Goal: Information Seeking & Learning: Learn about a topic

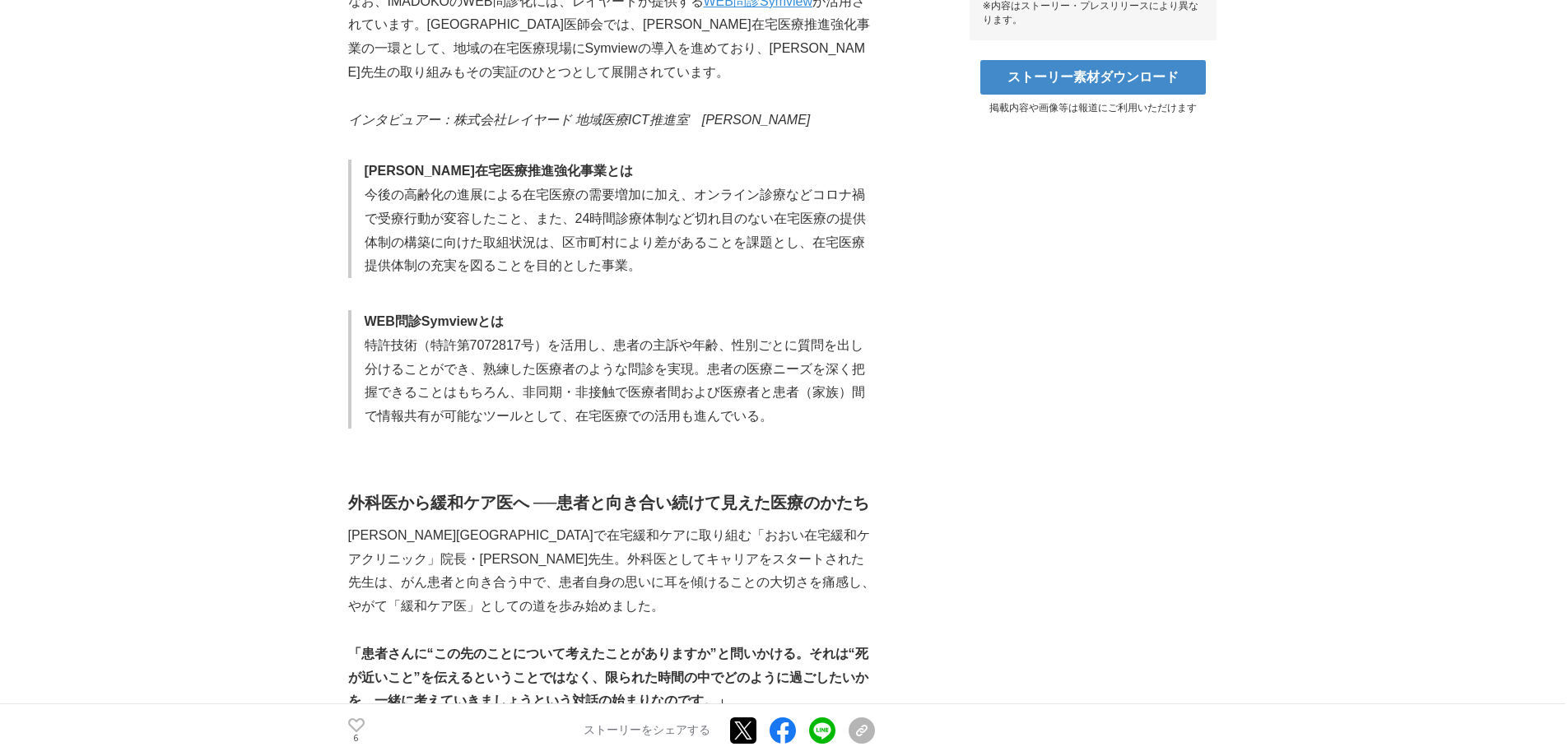
scroll to position [987, 0]
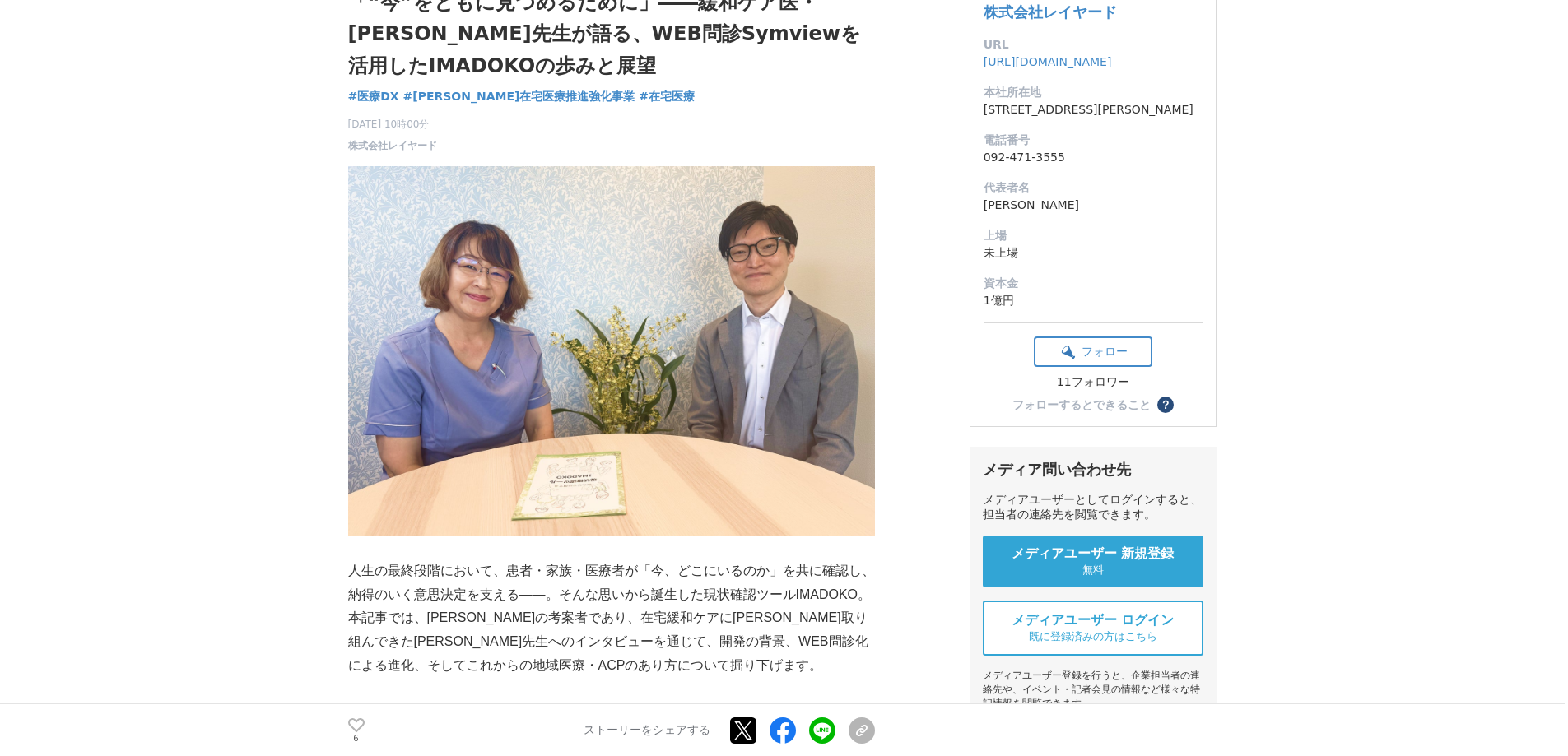
scroll to position [412, 0]
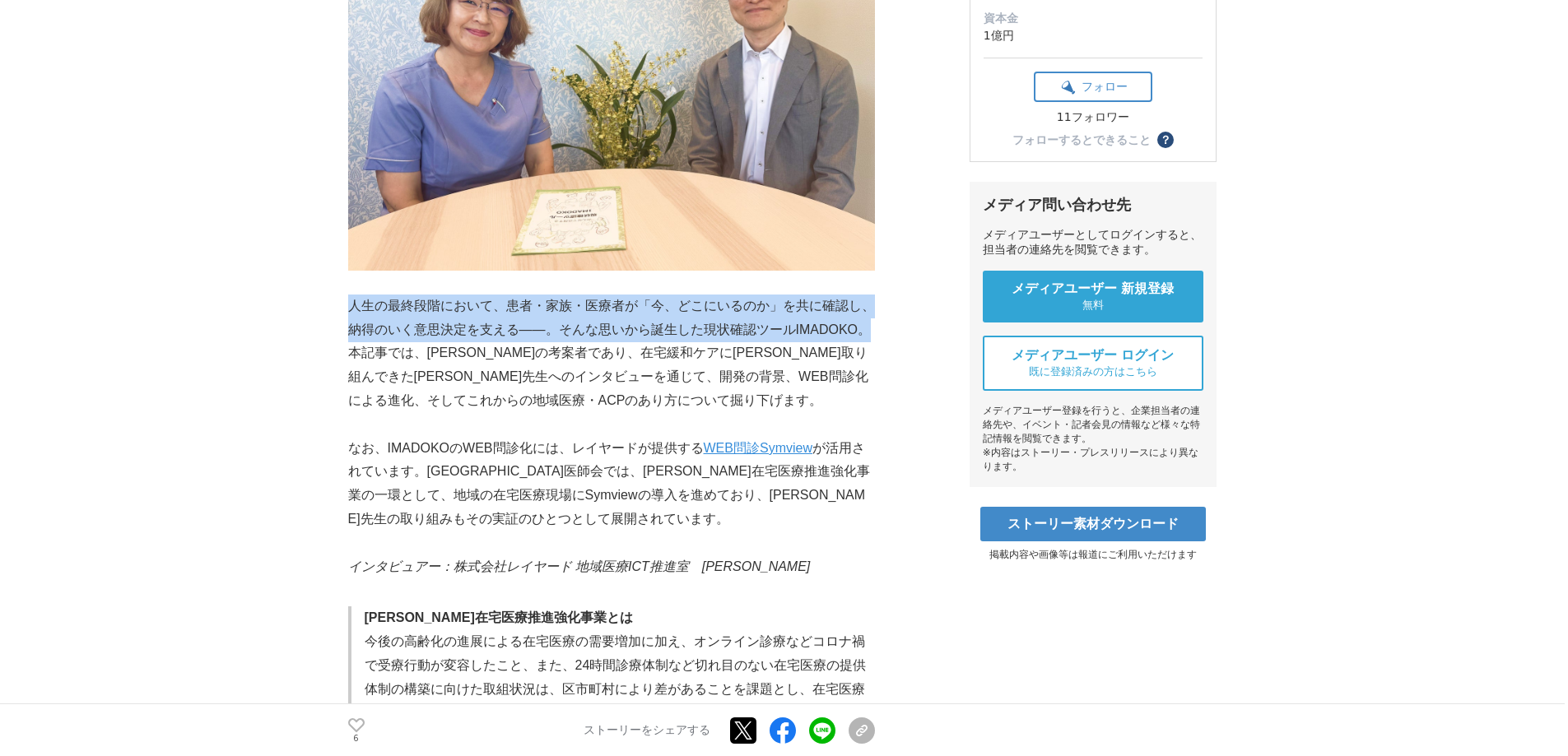
drag, startPoint x: 350, startPoint y: 307, endPoint x: 866, endPoint y: 333, distance: 516.7
click at [866, 333] on p "人生の最終段階において、患者・家族・医療者が「今、どこにいるのか」を共に確認し、納得のいく意思決定を支える——。そんな思いから誕生した現状確認ツールIMADO…" at bounding box center [612, 353] width 527 height 118
copy p "人生の最終段階において、患者・家族・医療者が「今、どこにいるのか」を共に確認し、納得のいく意思決定を支える——。そんな思いから誕生した現状確認ツールIMADO…"
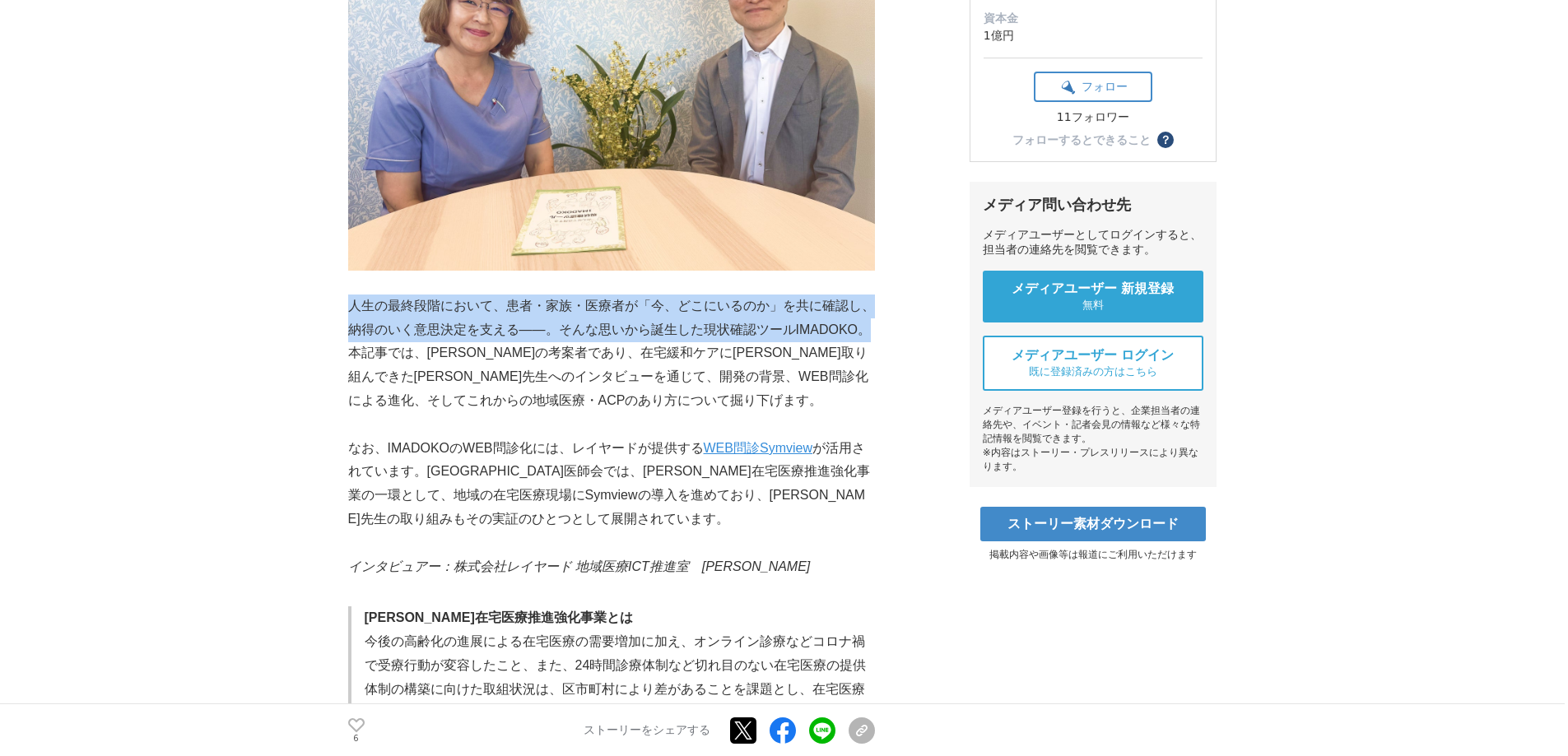
drag, startPoint x: 873, startPoint y: 329, endPoint x: 353, endPoint y: 302, distance: 520.7
click at [353, 302] on p "人生の最終段階において、患者・家族・医療者が「今、どこにいるのか」を共に確認し、納得のいく意思決定を支える——。そんな思いから誕生した現状確認ツールIMADO…" at bounding box center [612, 353] width 527 height 118
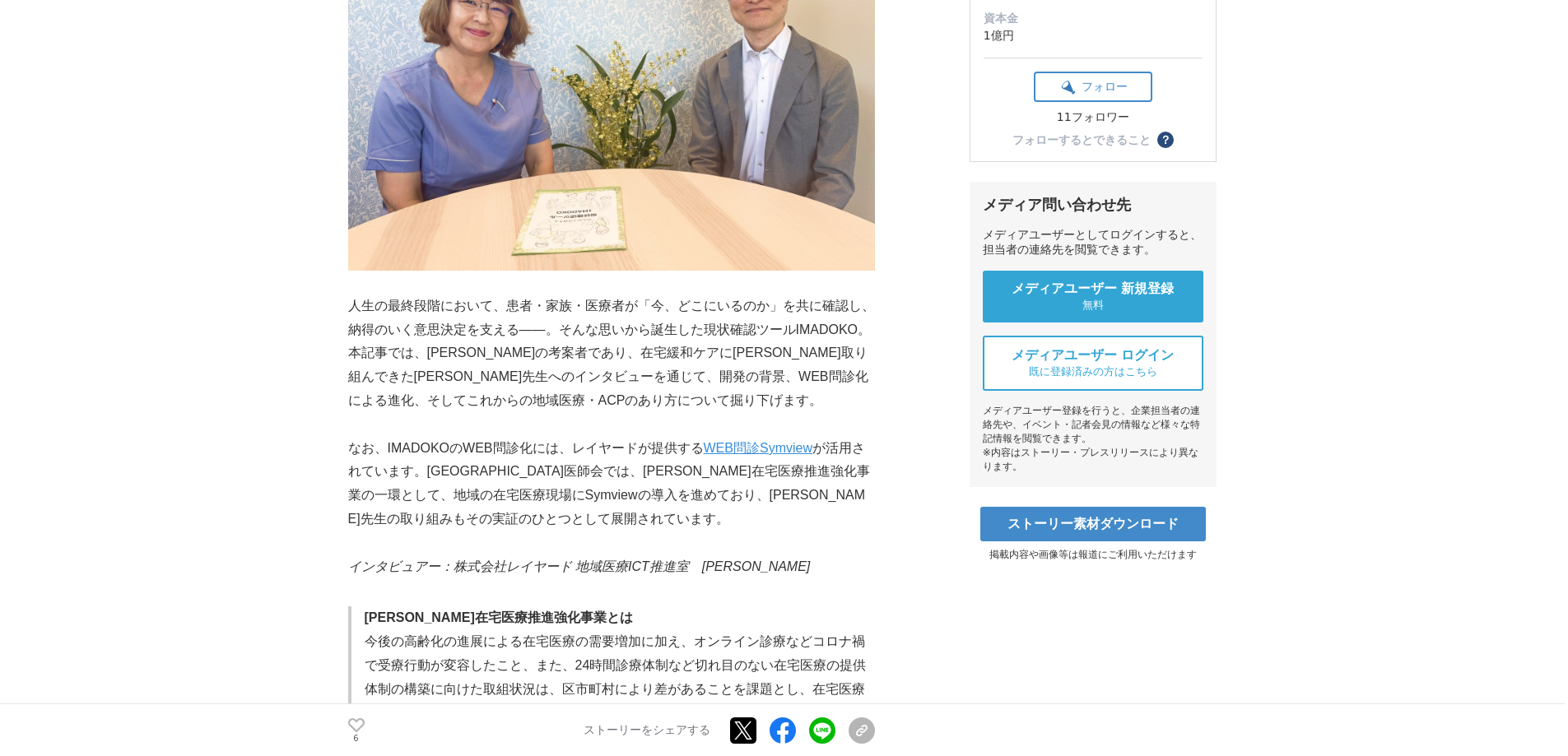
drag, startPoint x: 463, startPoint y: 324, endPoint x: 247, endPoint y: 251, distance: 228.0
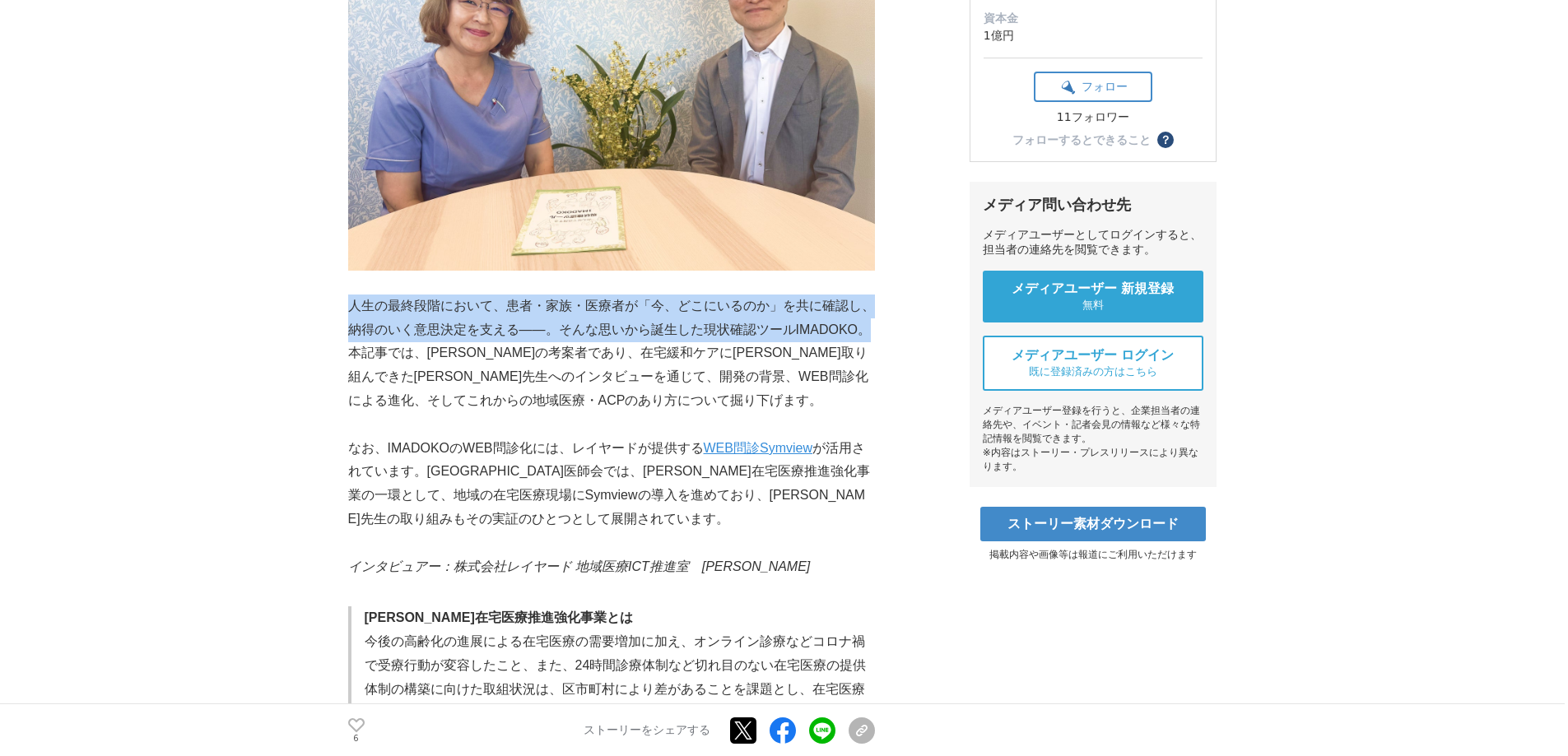
drag, startPoint x: 872, startPoint y: 329, endPoint x: 353, endPoint y: 301, distance: 519.8
click at [353, 301] on p "人生の最終段階において、患者・家族・医療者が「今、どこにいるのか」を共に確認し、納得のいく意思決定を支える——。そんな思いから誕生した現状確認ツールIMADO…" at bounding box center [612, 353] width 527 height 118
copy p "人生の最終段階において、患者・家族・医療者が「今、どこにいるのか」を共に確認し、納得のいく意思決定を支える——。そんな思いから誕生した現状確認ツールIMADO…"
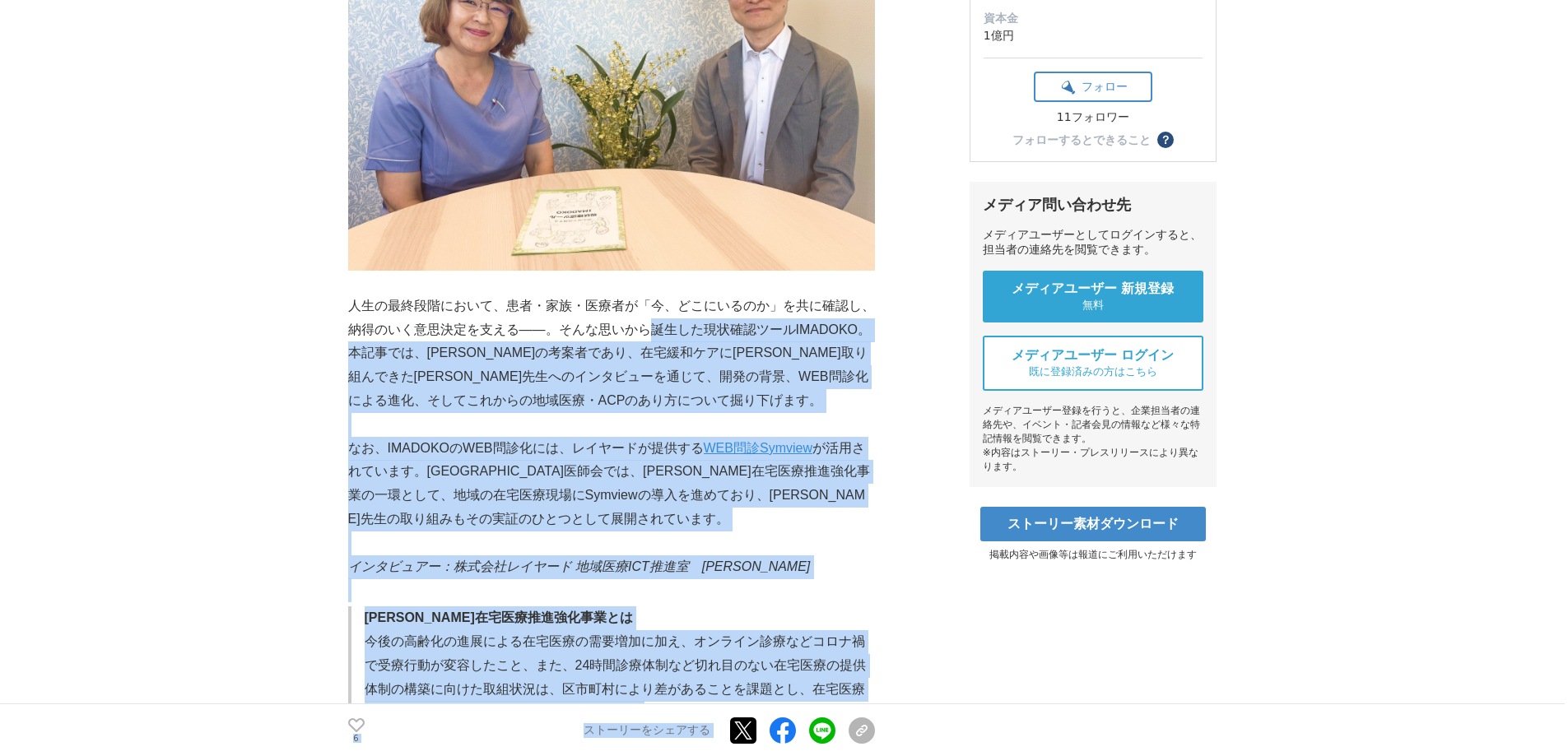
drag, startPoint x: 874, startPoint y: 330, endPoint x: 656, endPoint y: 331, distance: 218.0
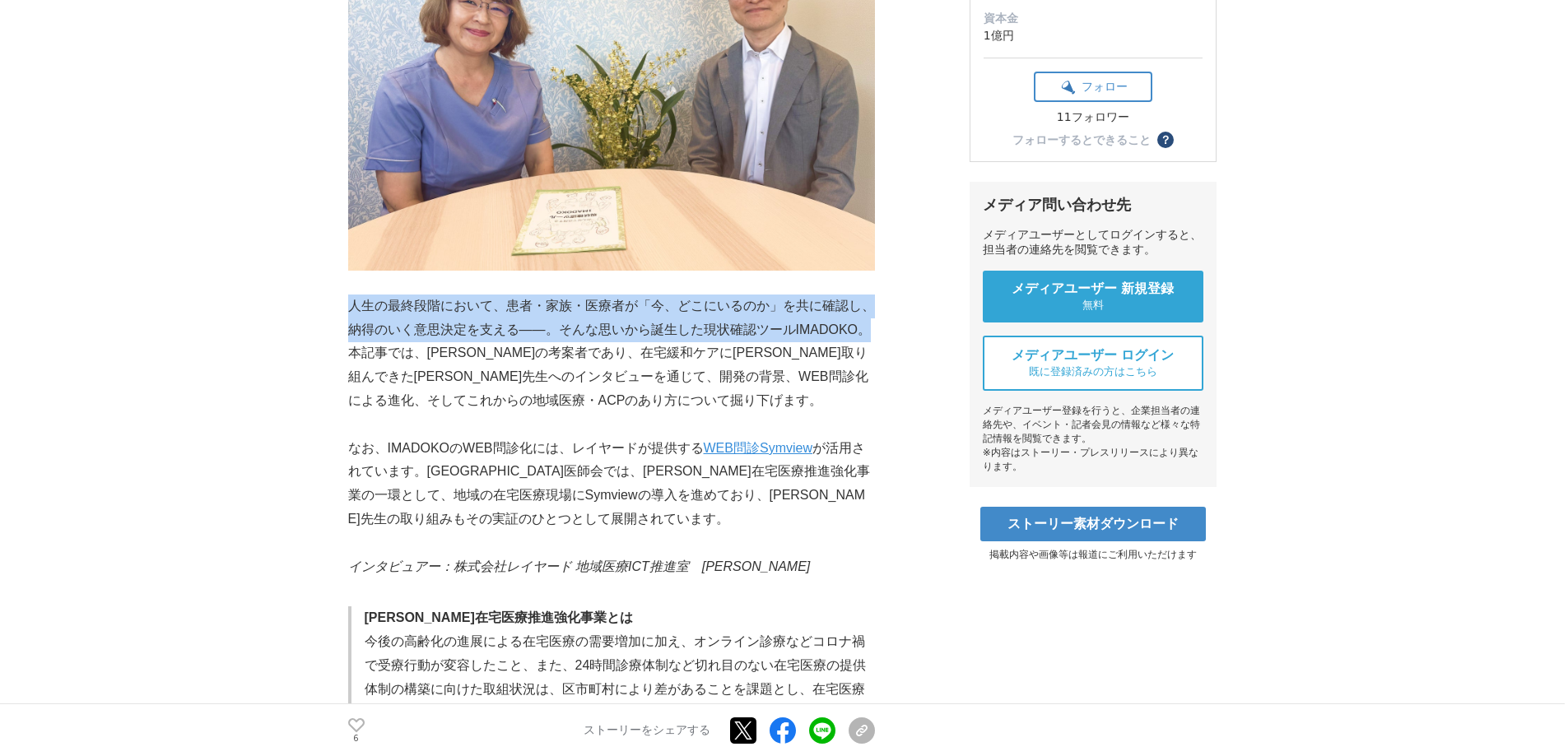
drag, startPoint x: 873, startPoint y: 326, endPoint x: 349, endPoint y: 303, distance: 524.5
click at [349, 303] on p "人生の最終段階において、患者・家族・医療者が「今、どこにいるのか」を共に確認し、納得のいく意思決定を支える——。そんな思いから誕生した現状確認ツールIMADO…" at bounding box center [612, 353] width 527 height 118
copy p "人生の最終段階において、患者・家族・医療者が「今、どこにいるのか」を共に確認し、納得のいく意思決定を支える——。そんな思いから誕生した現状確認ツールIMADO…"
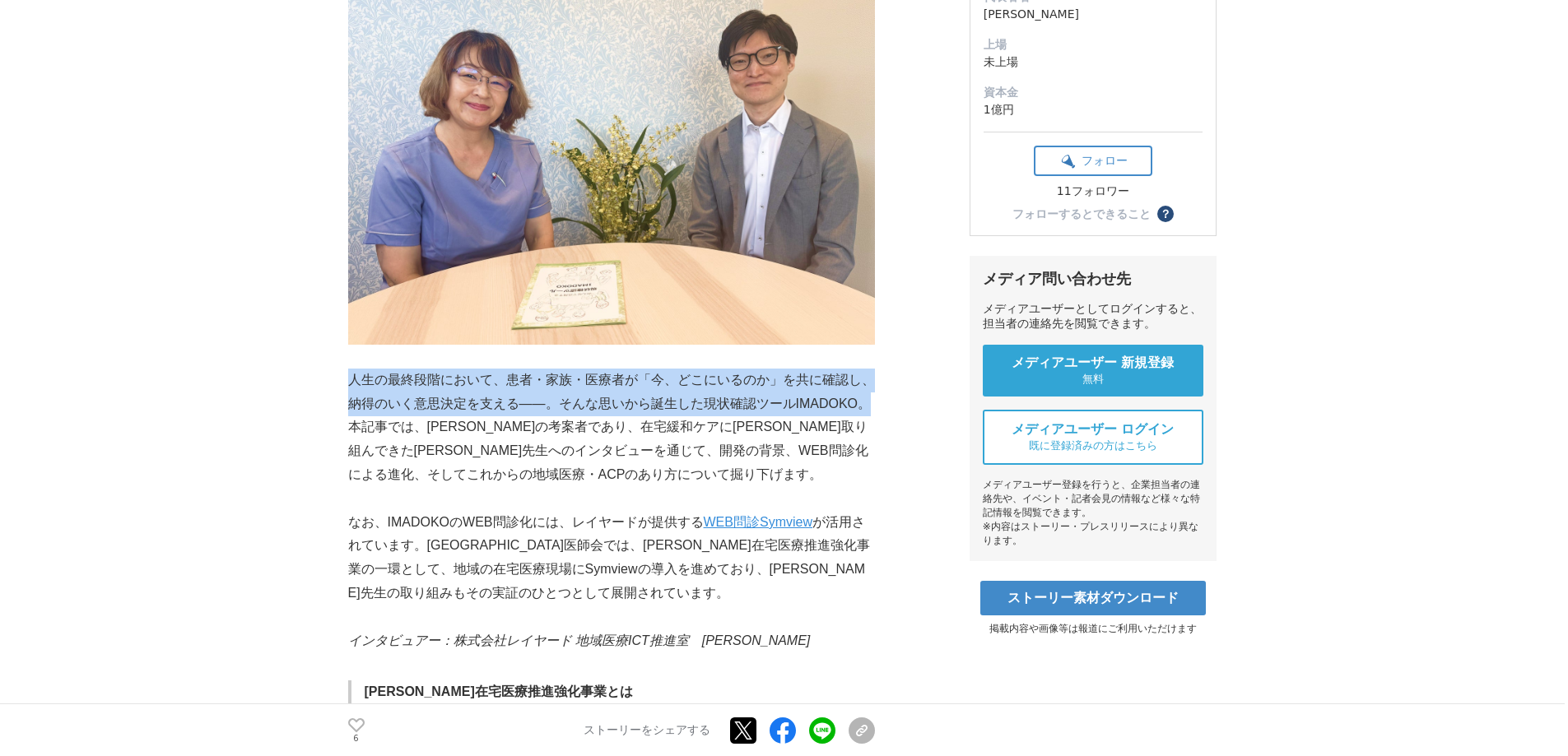
scroll to position [329, 0]
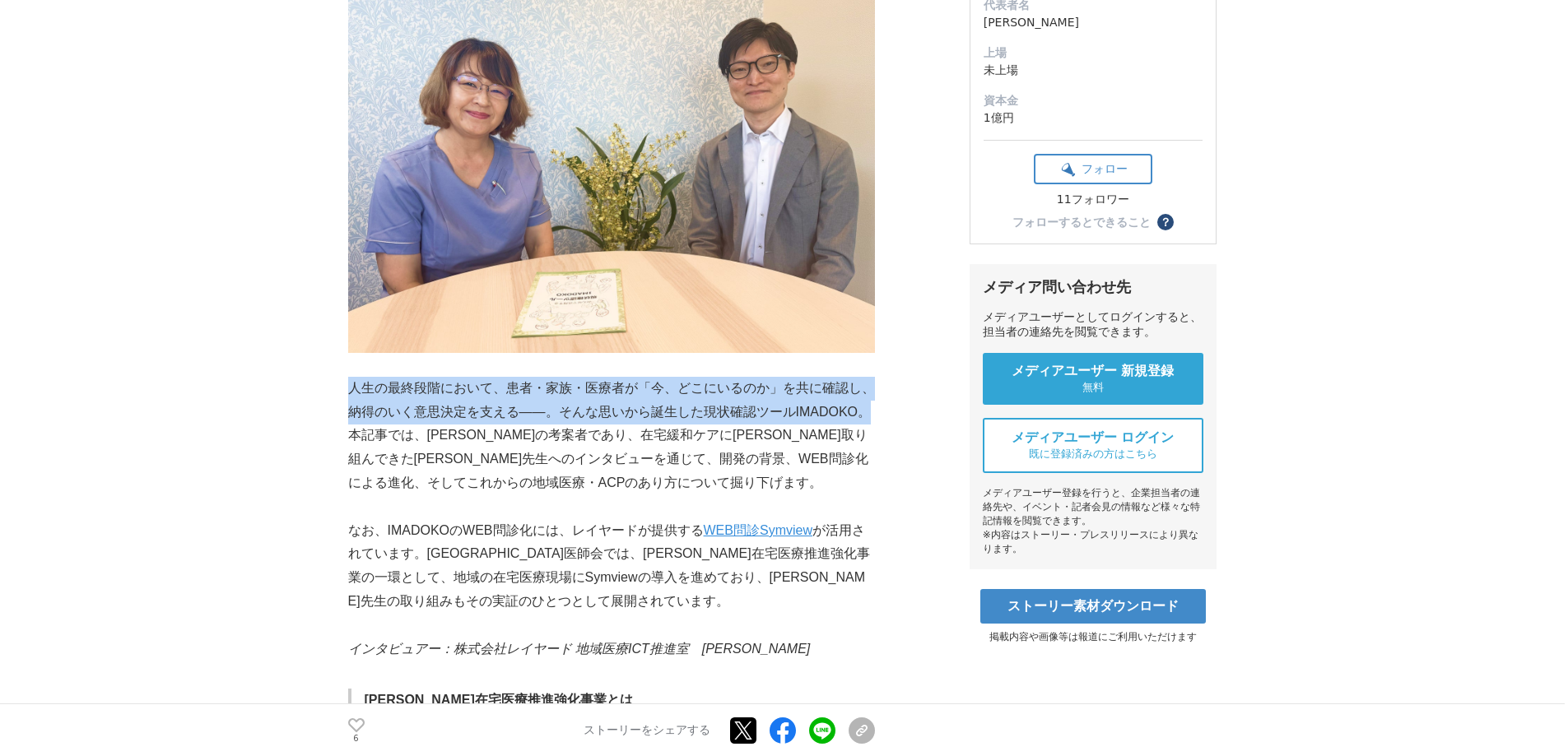
click at [762, 526] on link "WEB問診Symview" at bounding box center [758, 530] width 109 height 14
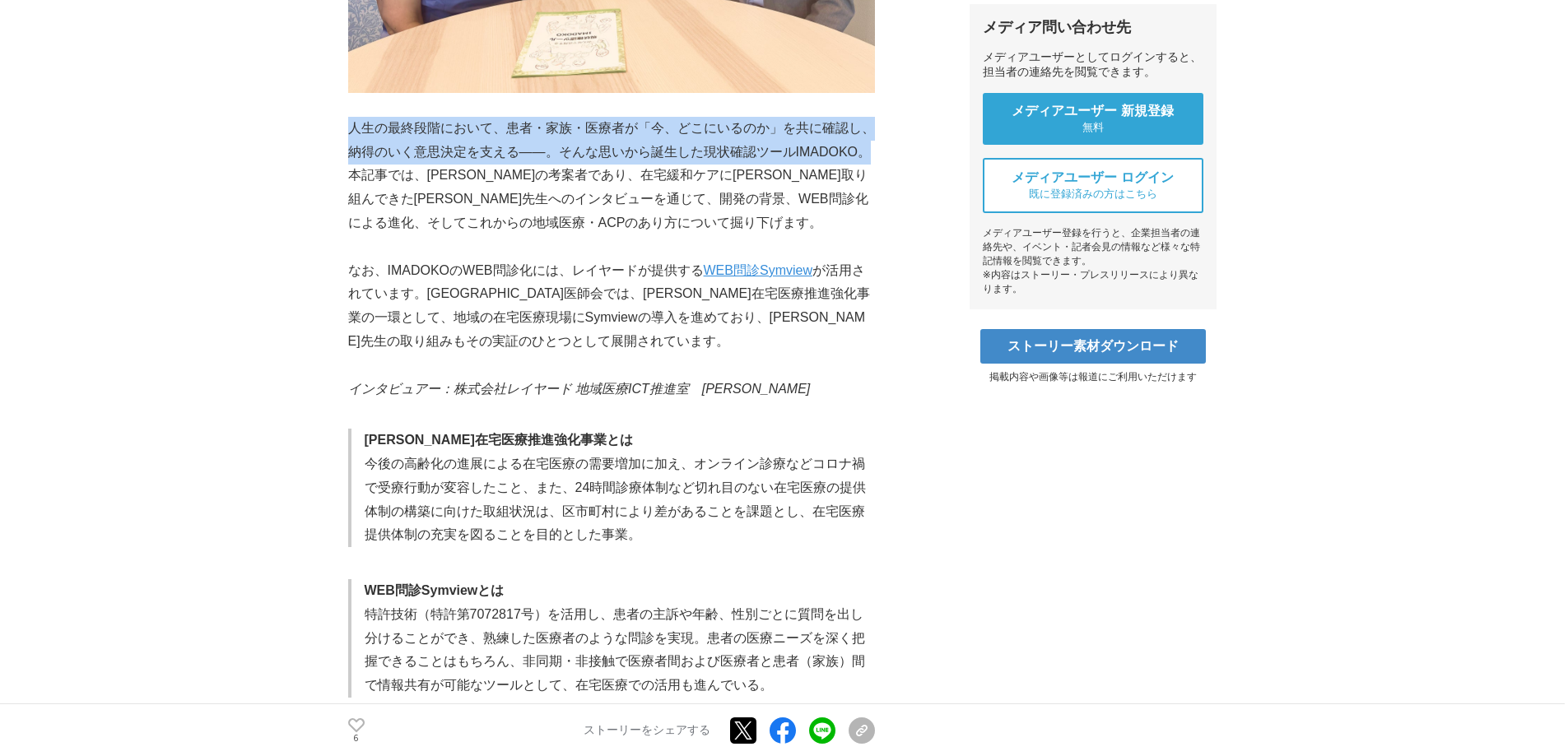
scroll to position [576, 0]
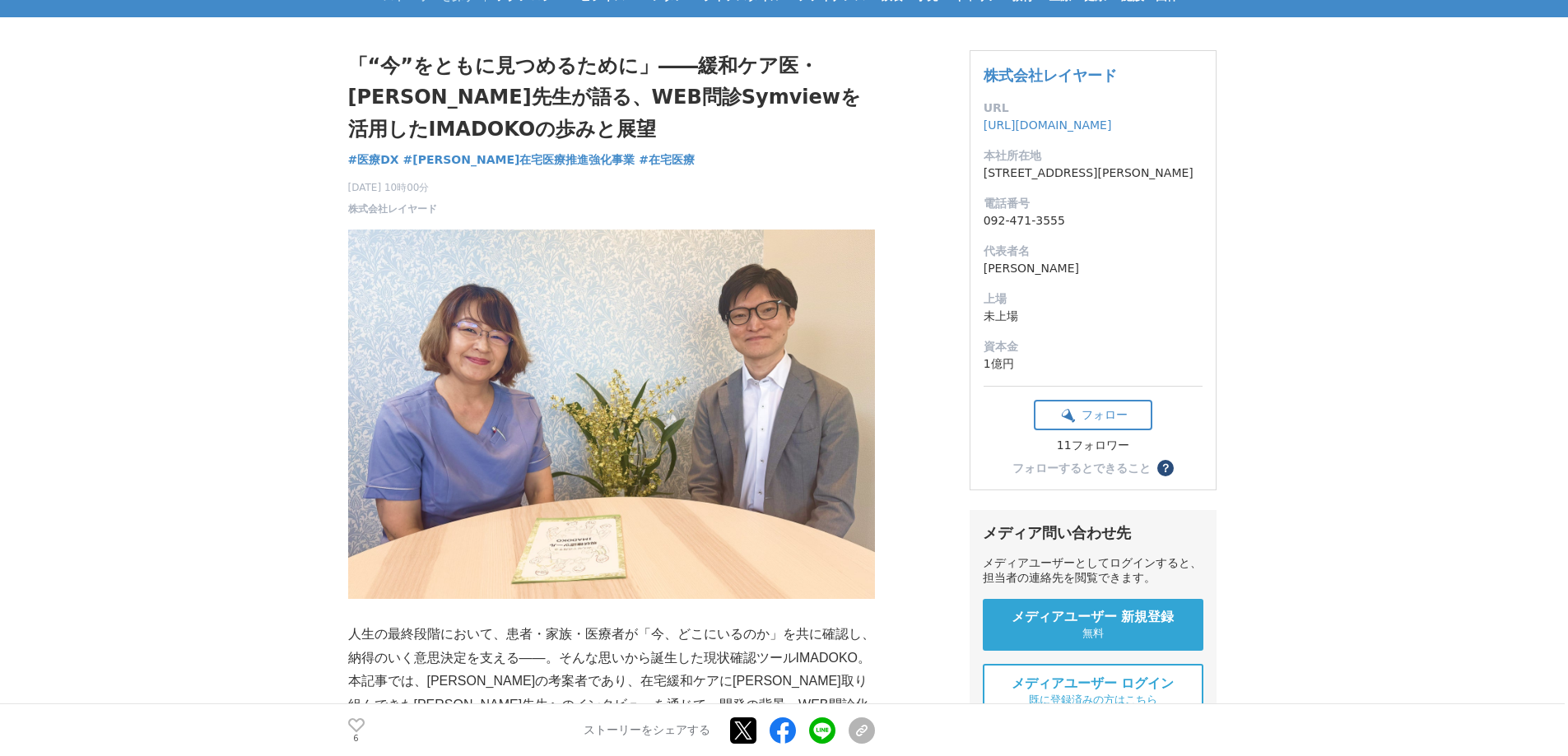
scroll to position [82, 0]
